Goal: Information Seeking & Learning: Learn about a topic

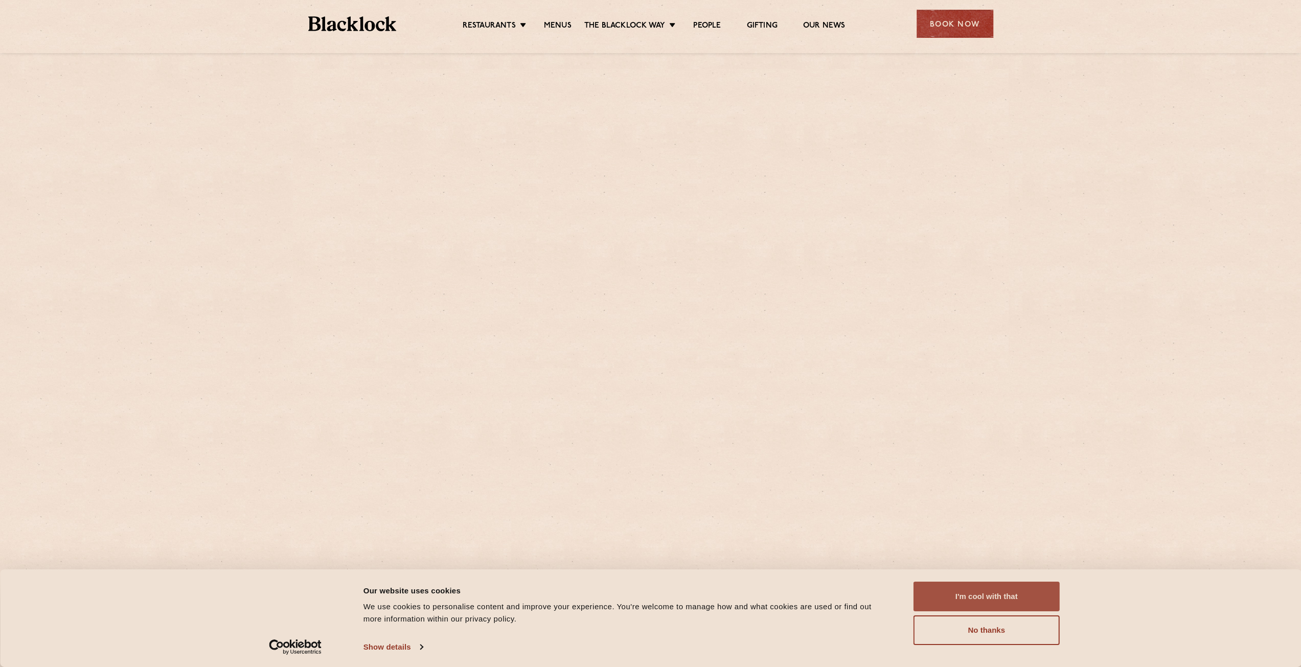
click at [1002, 592] on button "I'm cool with that" at bounding box center [986, 597] width 146 height 30
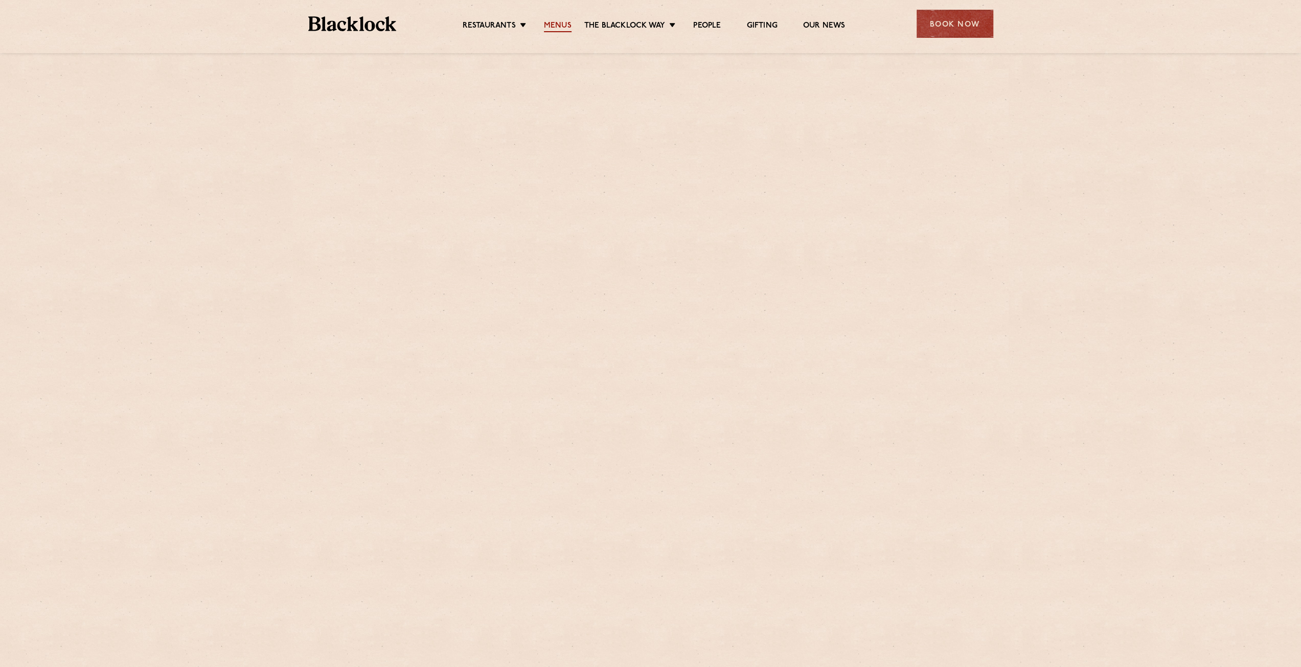
click at [557, 32] on link "Menus" at bounding box center [558, 26] width 28 height 11
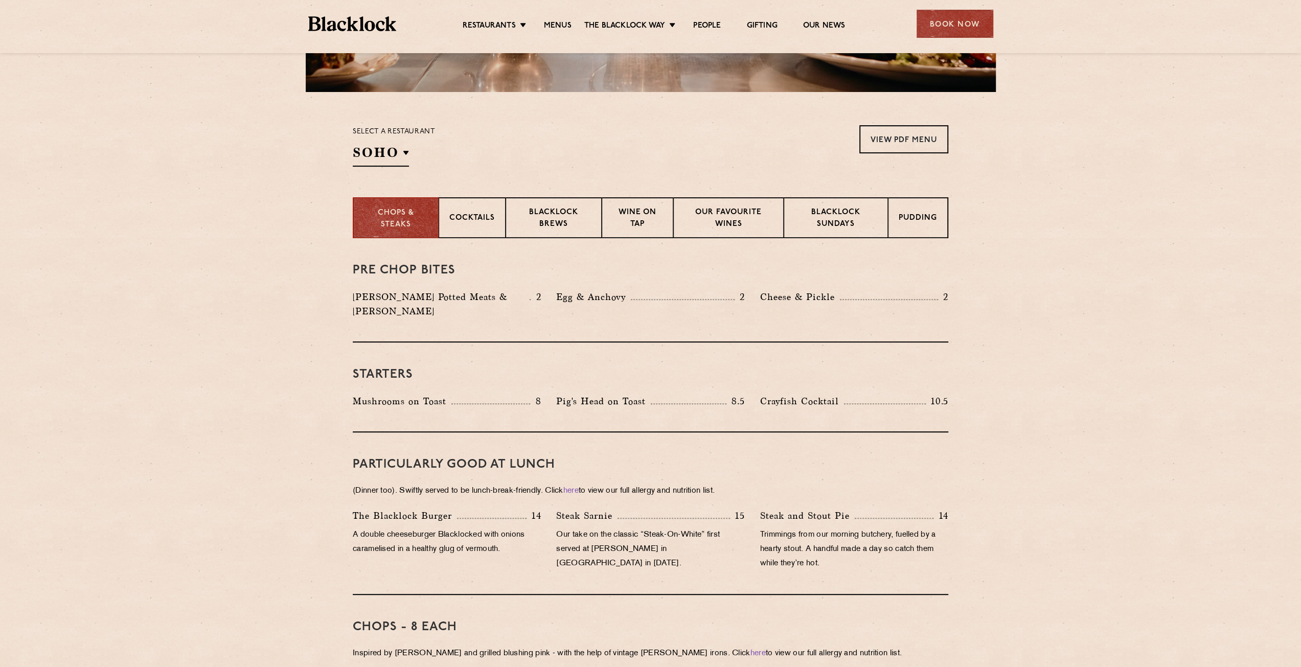
scroll to position [307, 0]
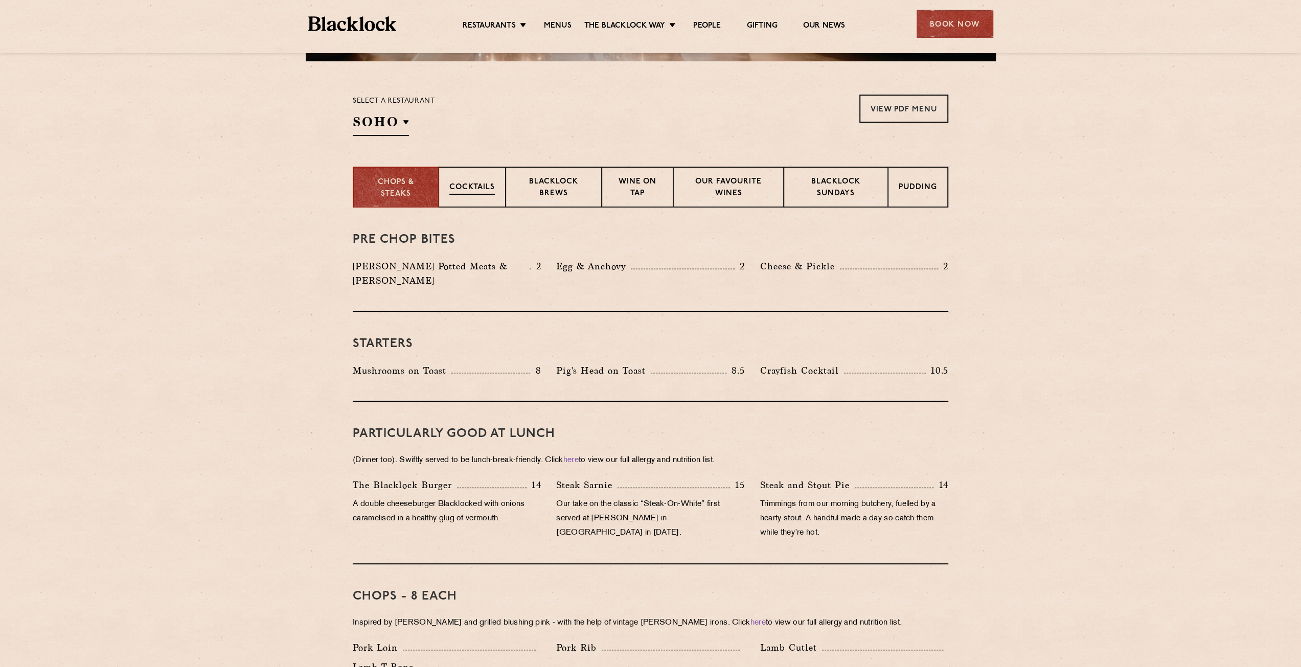
click at [468, 186] on p "Cocktails" at bounding box center [471, 188] width 45 height 13
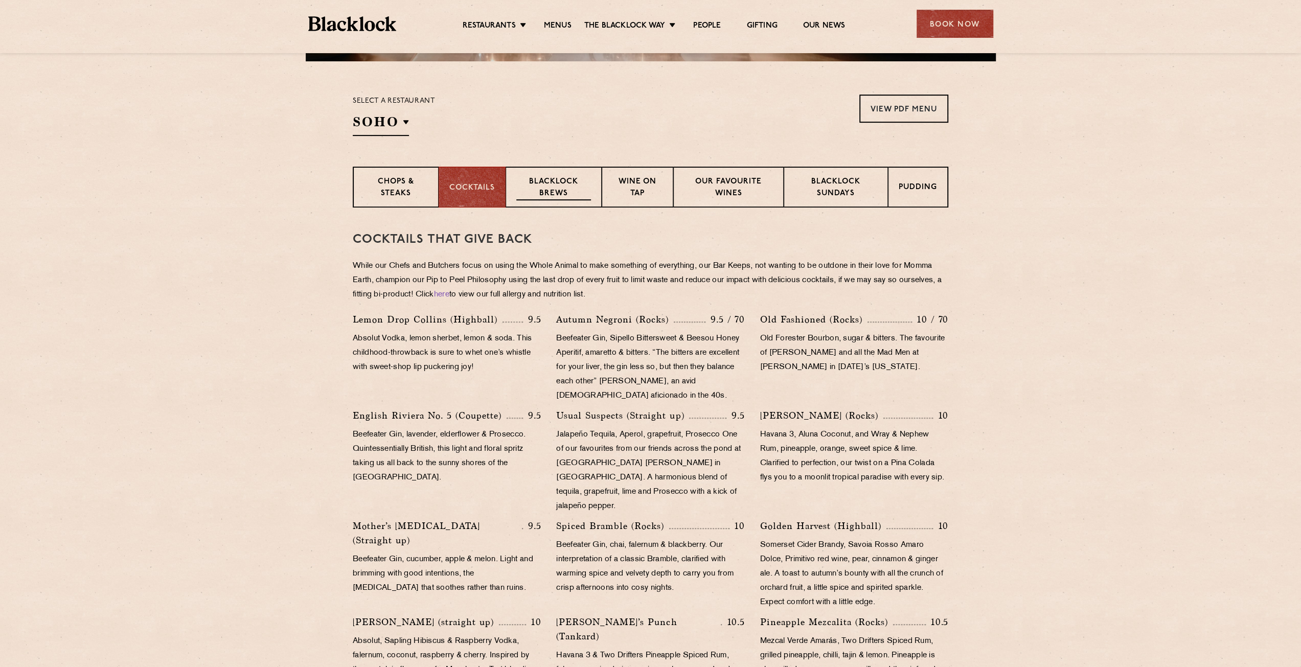
click at [548, 182] on p "Blacklock Brews" at bounding box center [553, 188] width 75 height 24
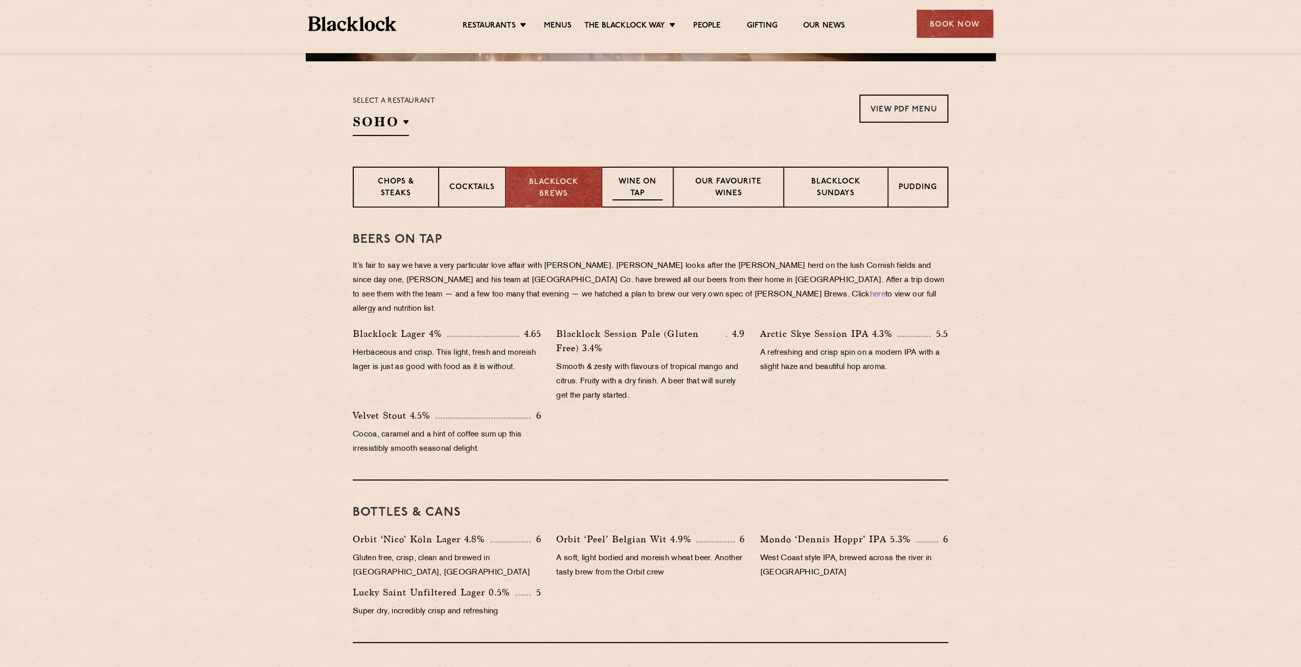
click at [652, 189] on p "Wine on Tap" at bounding box center [637, 188] width 50 height 24
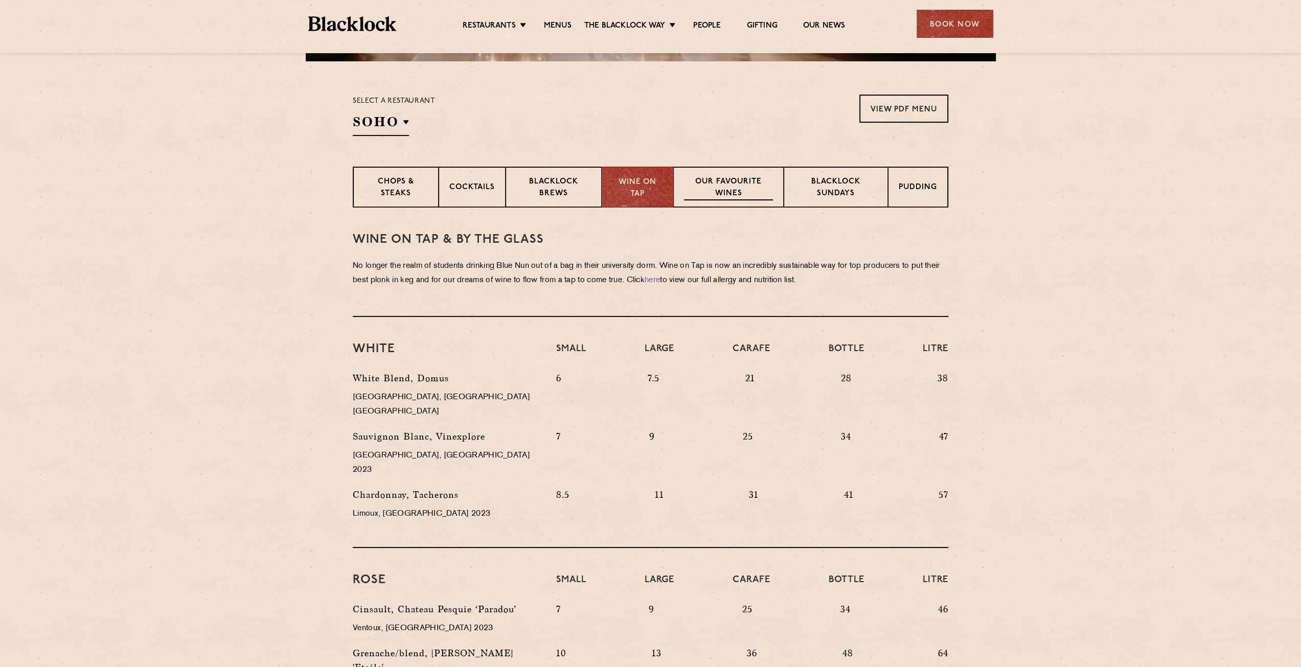
click at [755, 191] on p "Our favourite wines" at bounding box center [728, 188] width 88 height 24
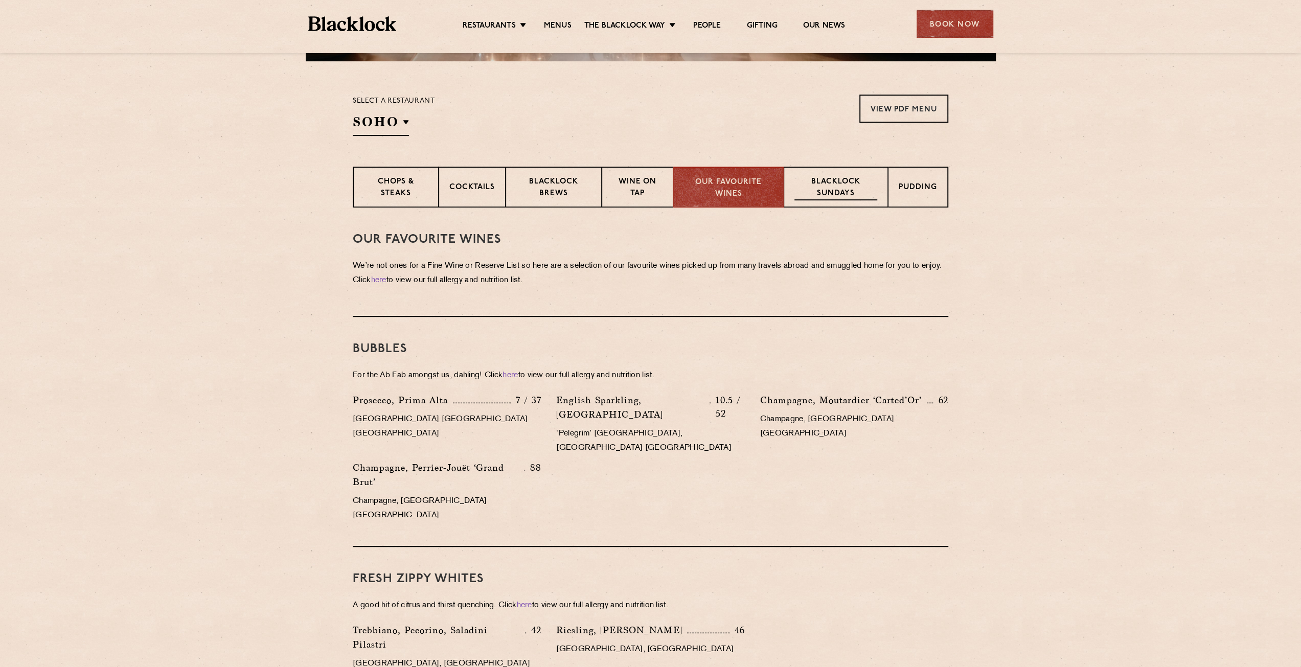
click at [837, 192] on p "Blacklock Sundays" at bounding box center [835, 188] width 83 height 24
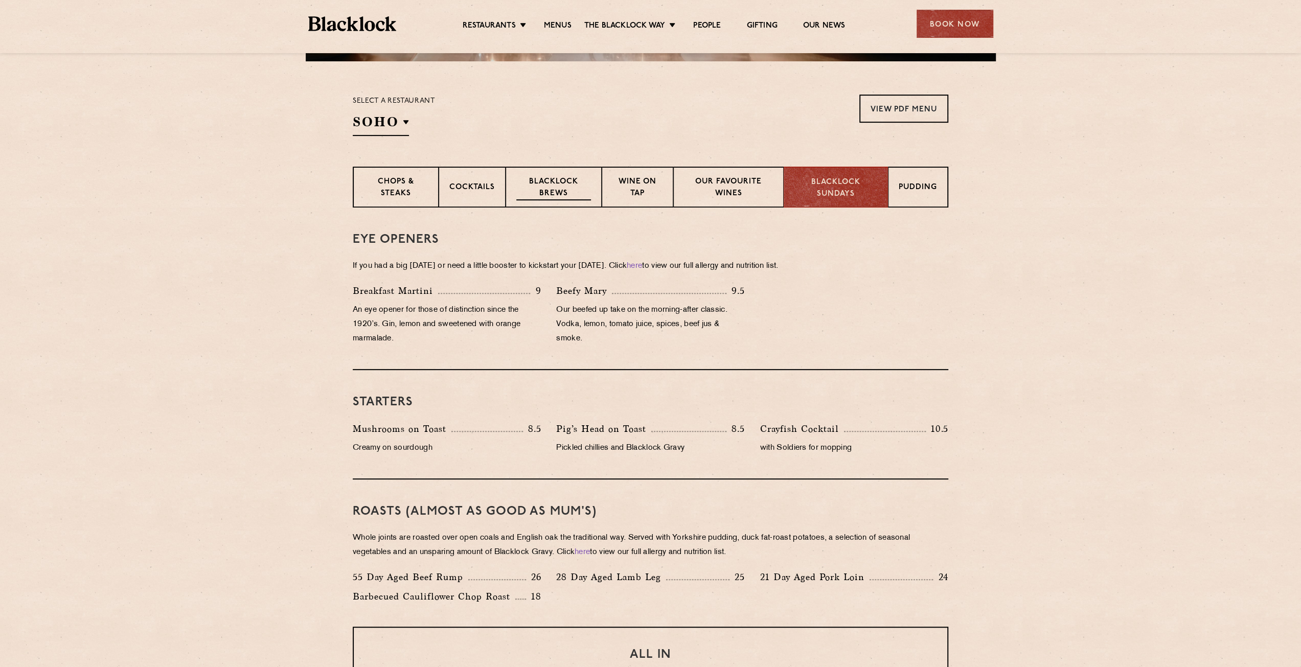
click at [569, 182] on p "Blacklock Brews" at bounding box center [553, 188] width 75 height 24
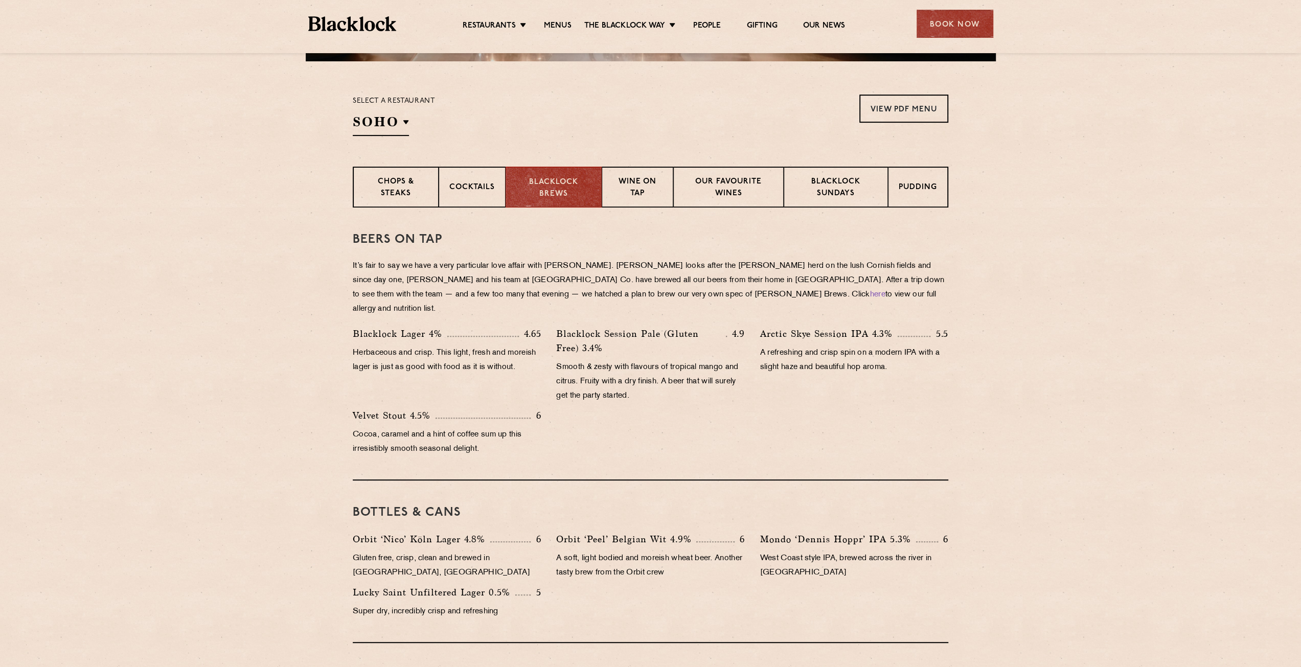
click at [406, 108] on div "Select a restaurant [GEOGRAPHIC_DATA] [GEOGRAPHIC_DATA] [GEOGRAPHIC_DATA] [GEOG…" at bounding box center [394, 115] width 82 height 41
click at [387, 121] on h2 "SOHO" at bounding box center [381, 124] width 56 height 23
click at [392, 206] on p "Shoreditch" at bounding box center [404, 209] width 56 height 10
